Goal: Transaction & Acquisition: Purchase product/service

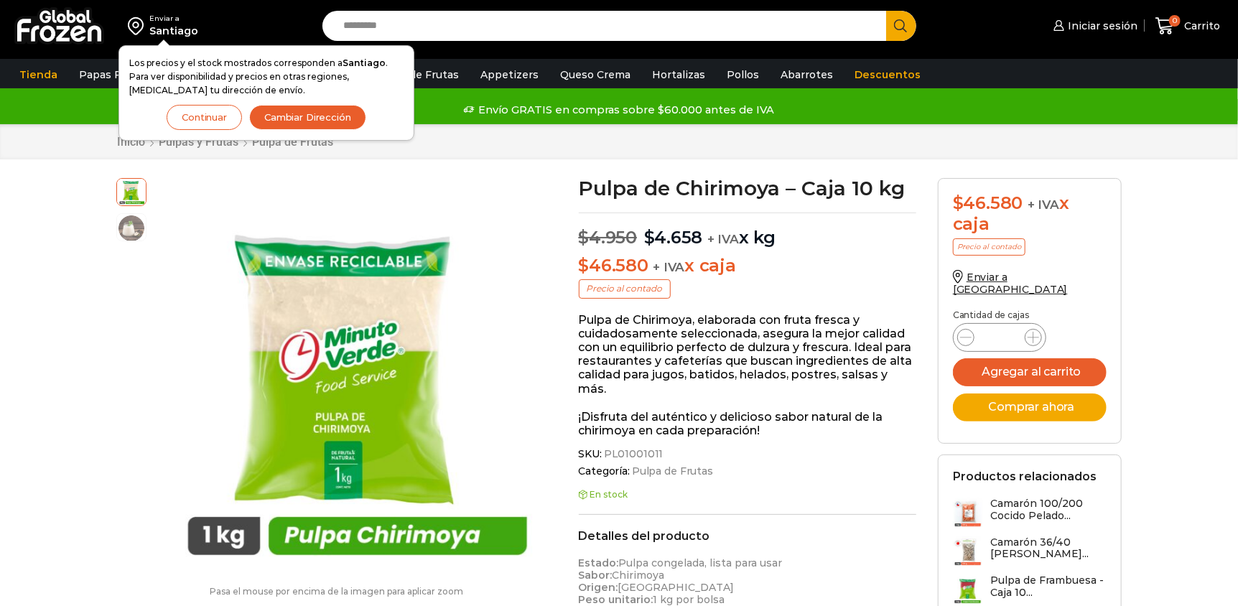
click at [220, 115] on button "Continuar" at bounding box center [204, 117] width 75 height 25
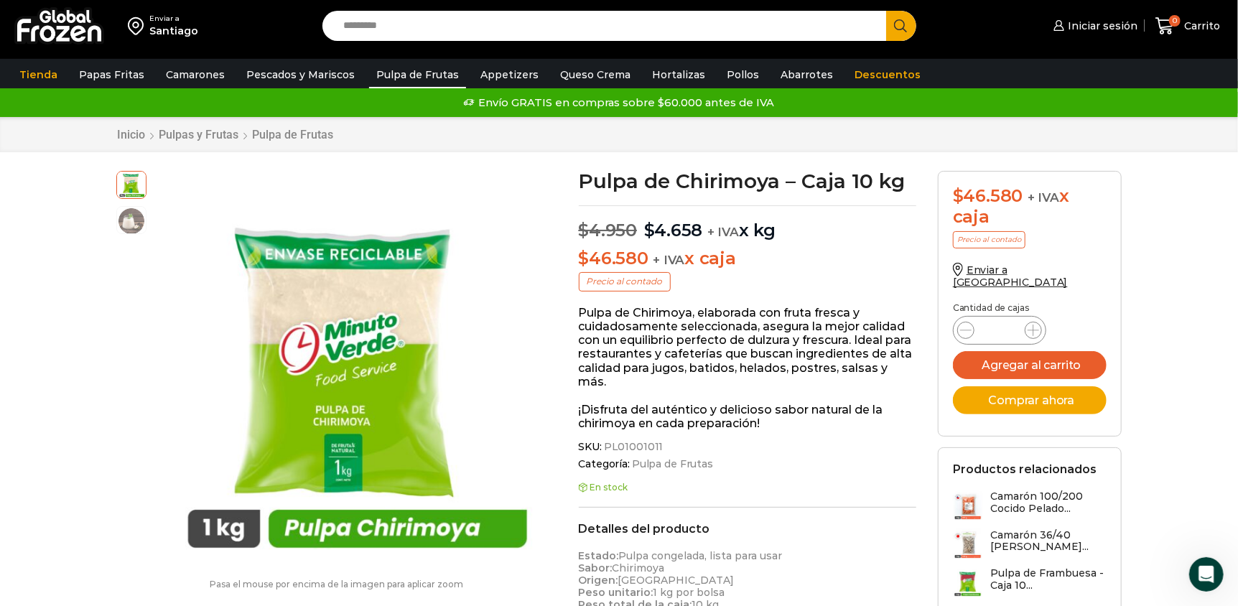
click at [399, 67] on link "Pulpa de Frutas" at bounding box center [417, 74] width 97 height 27
